Goal: Task Accomplishment & Management: Use online tool/utility

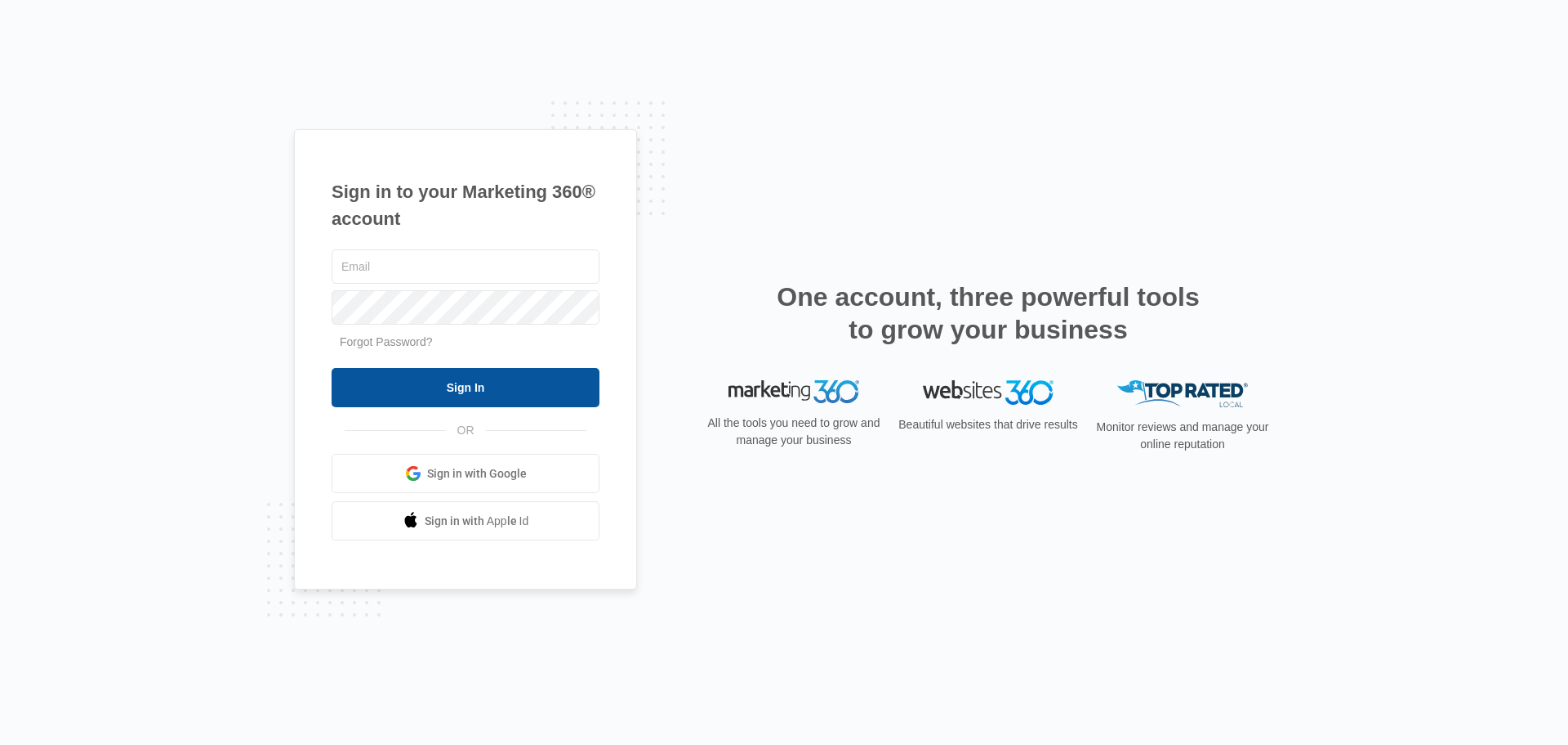
type input "ffbhoon@gmail.com"
click at [466, 383] on input "Sign In" at bounding box center [465, 387] width 268 height 39
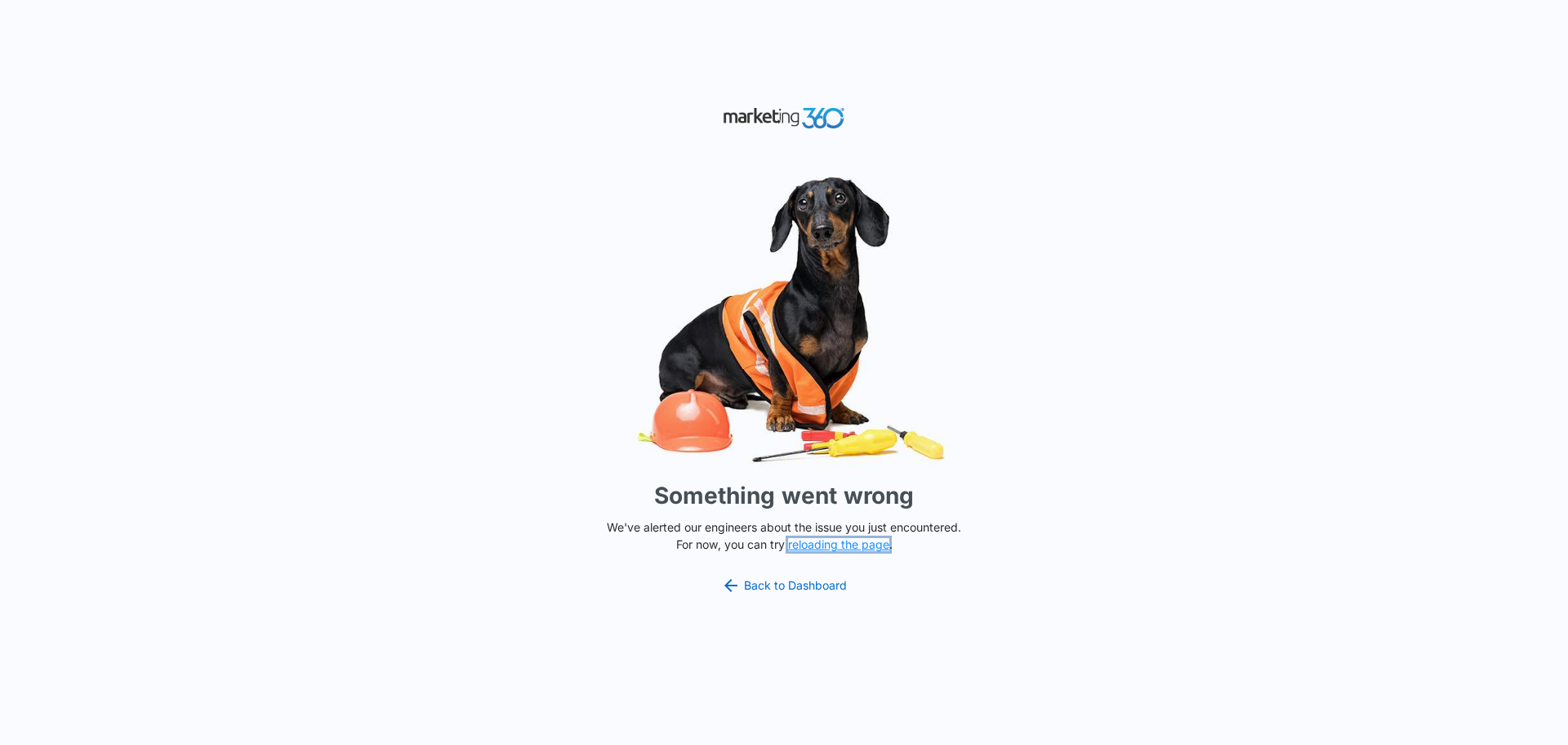
click at [833, 540] on button "reloading the page" at bounding box center [839, 544] width 102 height 13
